Goal: Transaction & Acquisition: Purchase product/service

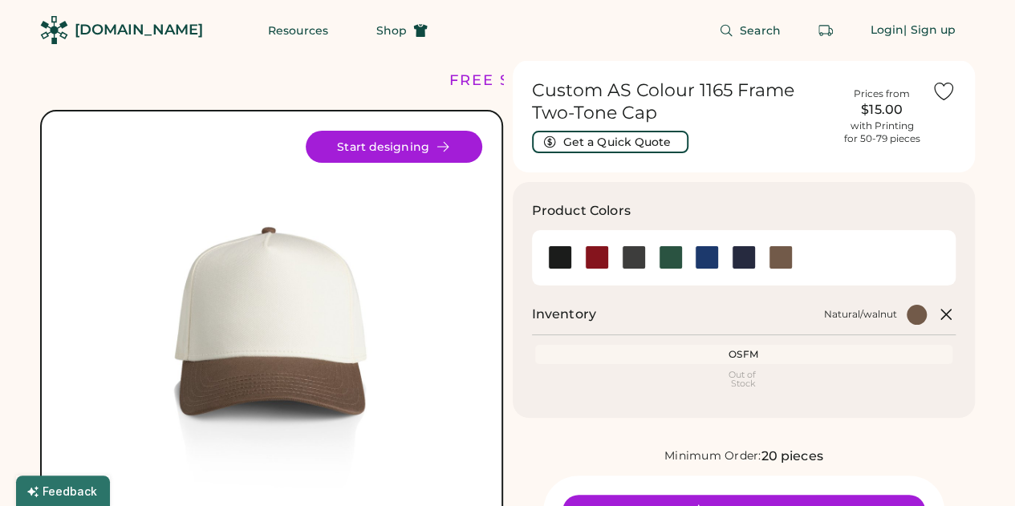
scroll to position [80, 0]
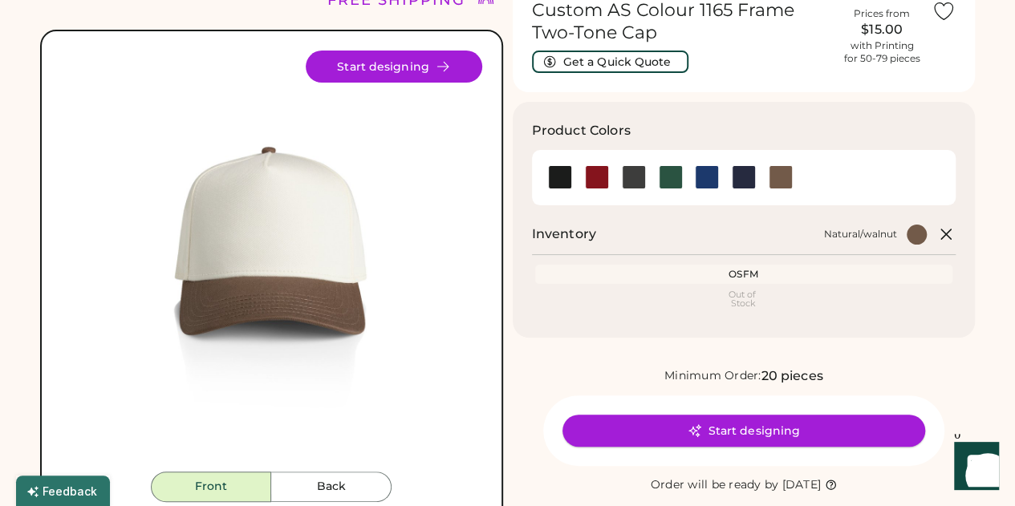
click at [719, 431] on button "Start designing" at bounding box center [743, 431] width 363 height 32
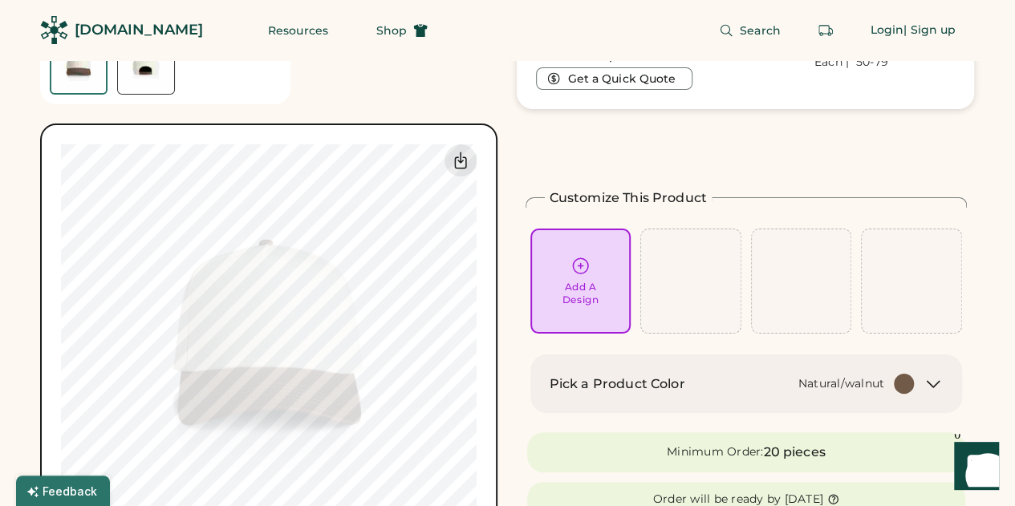
scroll to position [160, 0]
